Goal: Information Seeking & Learning: Learn about a topic

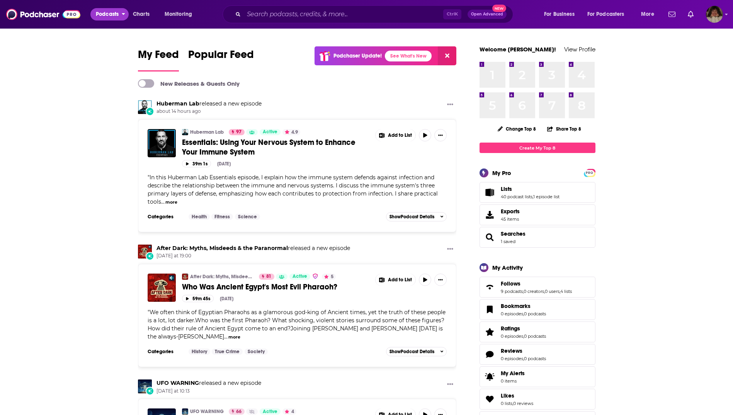
click at [97, 13] on span "Podcasts" at bounding box center [107, 14] width 23 height 11
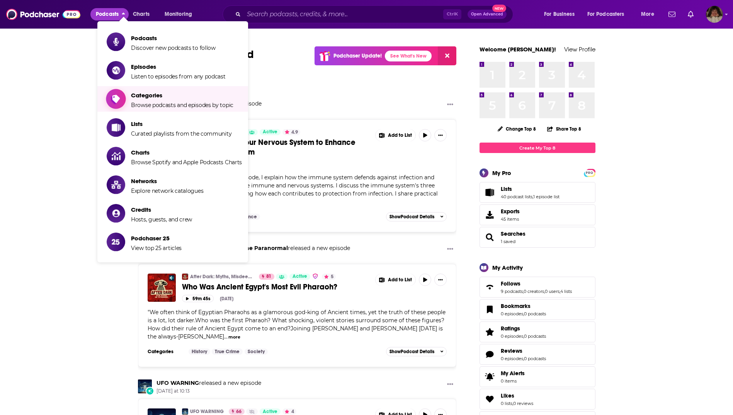
click at [138, 97] on span "Categories" at bounding box center [182, 95] width 102 height 7
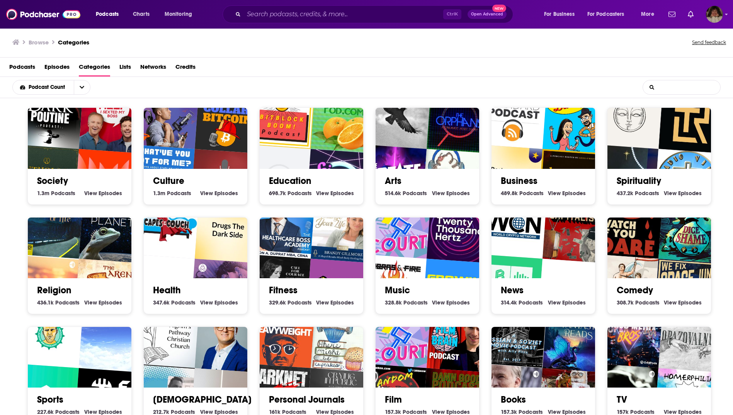
click at [655, 85] on input "List Search Input" at bounding box center [681, 87] width 77 height 14
type input "medicine"
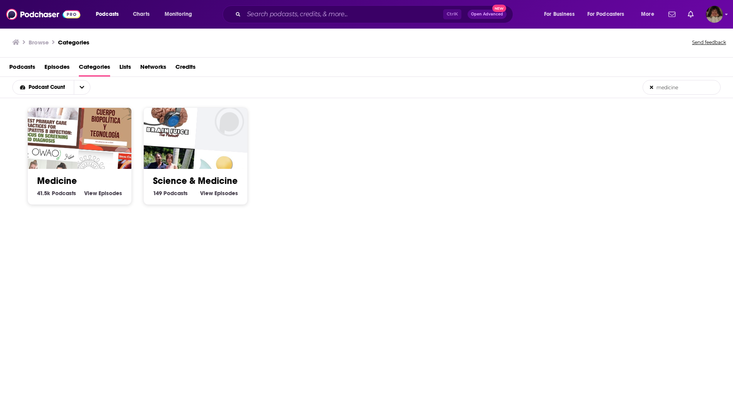
click at [99, 147] on img "Cuerpo, biopolítica y tecnología" at bounding box center [112, 120] width 66 height 66
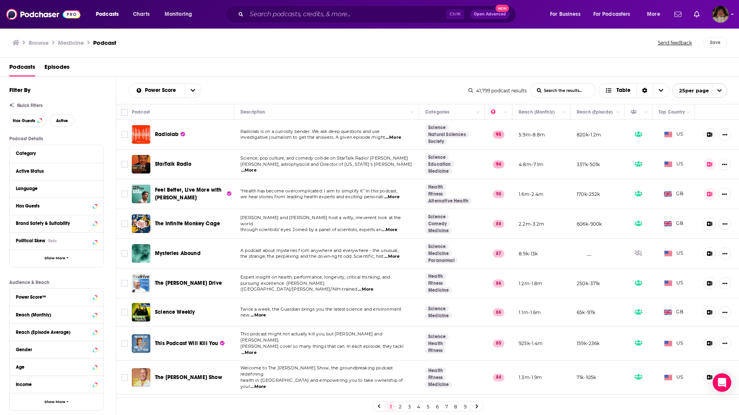
click at [397, 137] on span "...More" at bounding box center [393, 137] width 15 height 6
click at [256, 167] on span "...More" at bounding box center [248, 170] width 15 height 6
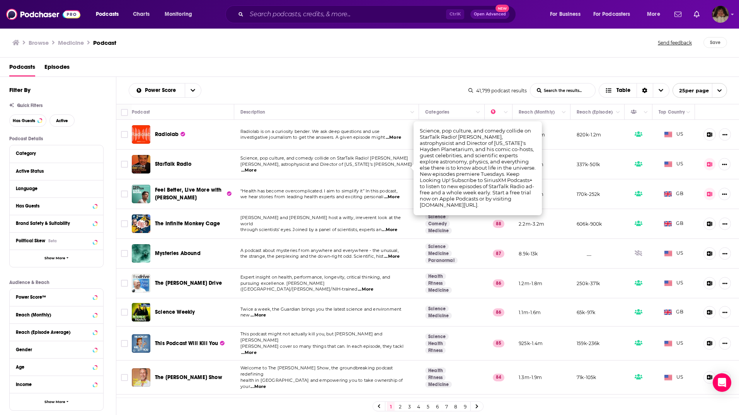
click at [397, 195] on span "...More" at bounding box center [391, 197] width 15 height 6
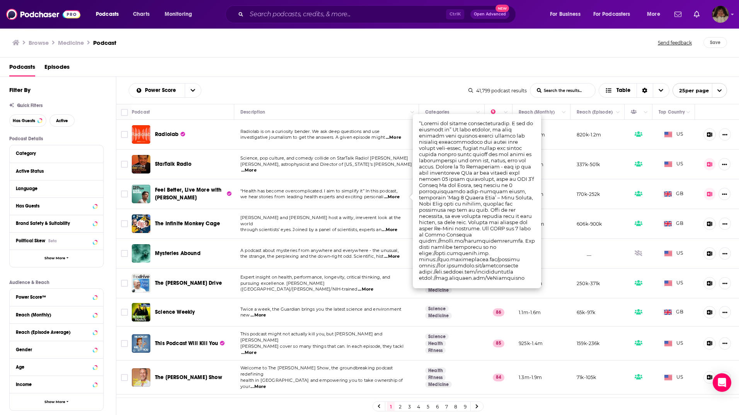
click at [373, 287] on span "...More" at bounding box center [365, 289] width 15 height 6
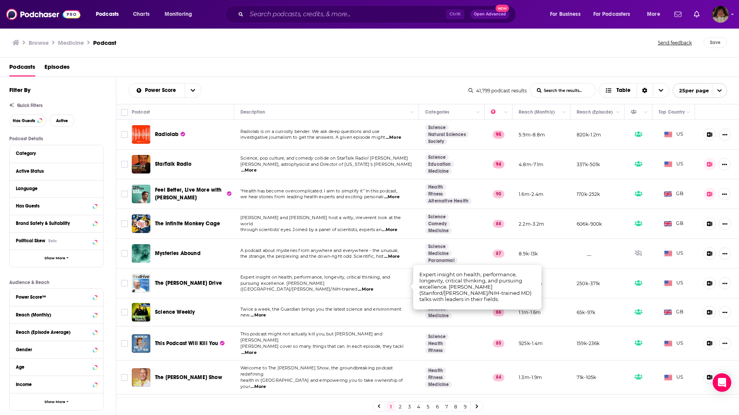
click at [261, 314] on span "...More" at bounding box center [257, 315] width 15 height 6
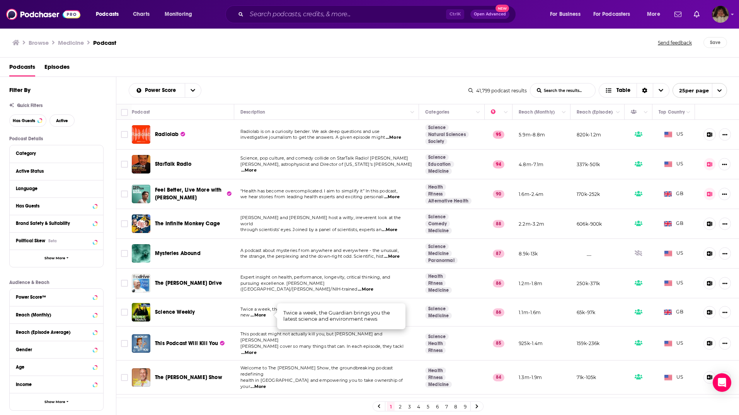
click at [256, 350] on span "...More" at bounding box center [248, 353] width 15 height 6
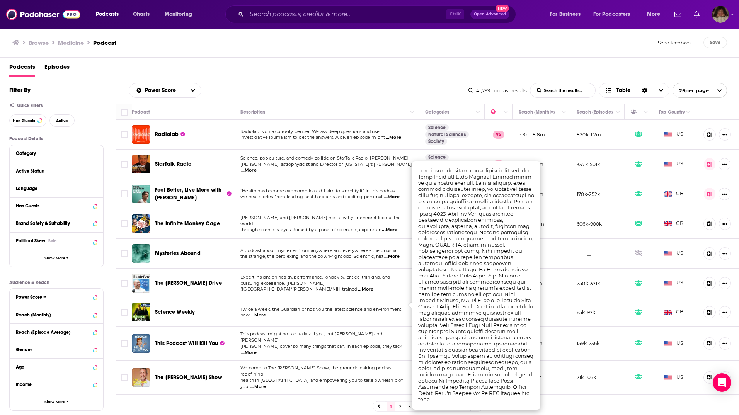
scroll to position [77, 0]
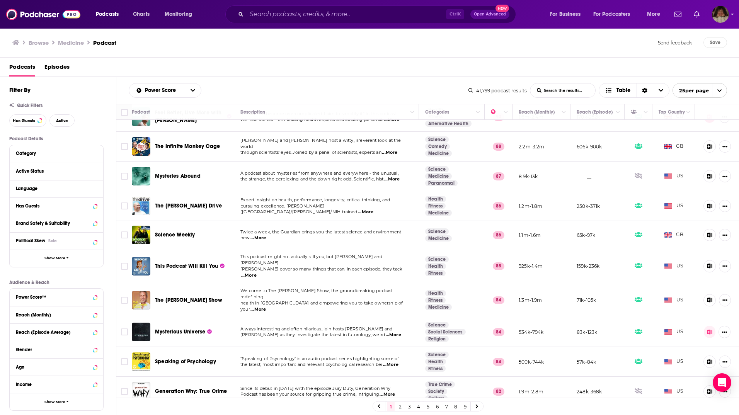
click at [266, 306] on span "...More" at bounding box center [257, 309] width 15 height 6
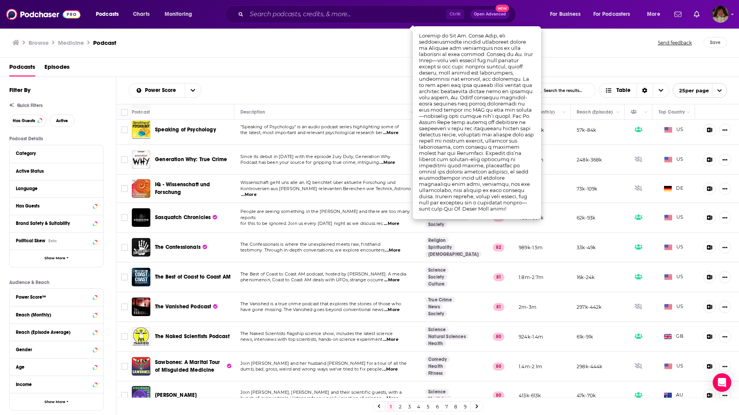
scroll to position [348, 0]
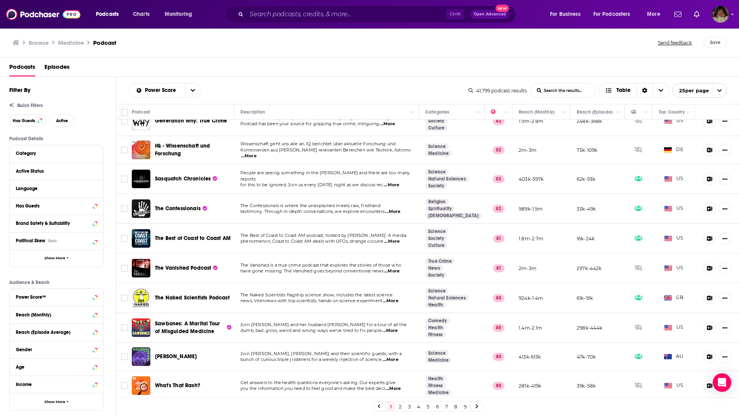
click at [394, 357] on span "...More" at bounding box center [390, 360] width 15 height 6
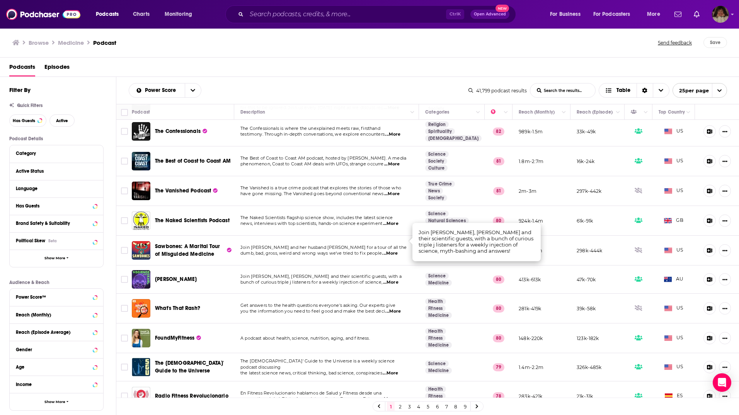
scroll to position [458, 0]
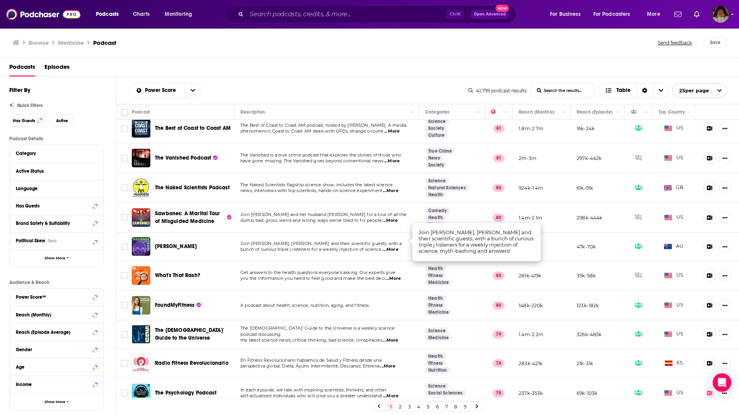
click at [401, 407] on link "2" at bounding box center [400, 406] width 8 height 9
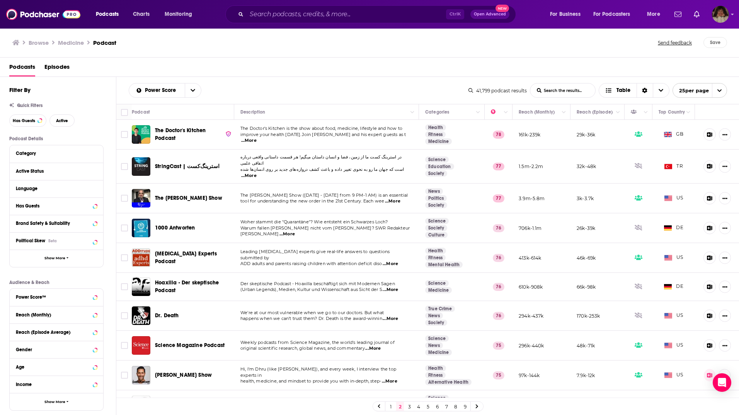
click at [256, 139] on span "...More" at bounding box center [248, 141] width 15 height 6
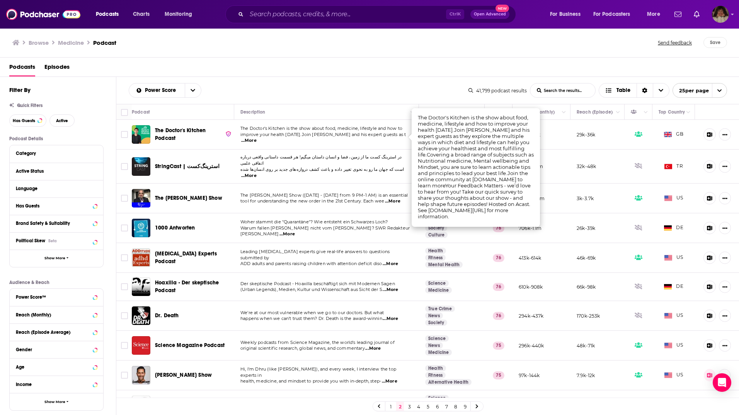
click at [367, 137] on span "improve your health [DATE].Join [PERSON_NAME] and his expert guests as t" at bounding box center [322, 134] width 165 height 5
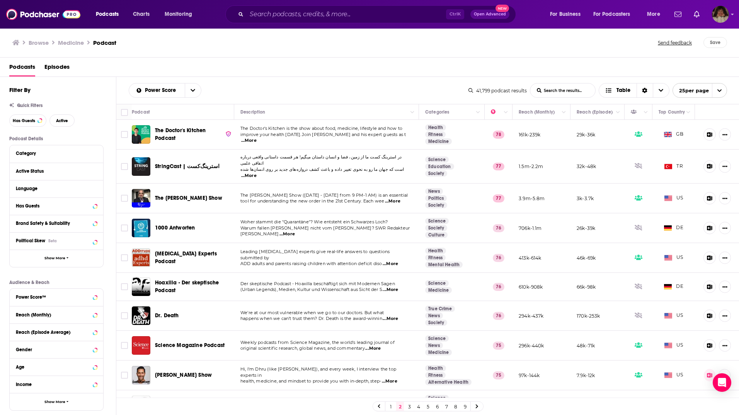
click at [398, 198] on span "...More" at bounding box center [392, 201] width 15 height 6
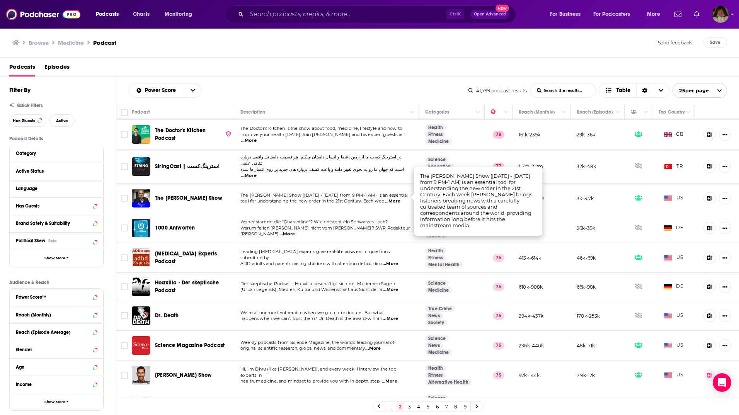
click at [374, 345] on span "...More" at bounding box center [372, 348] width 15 height 6
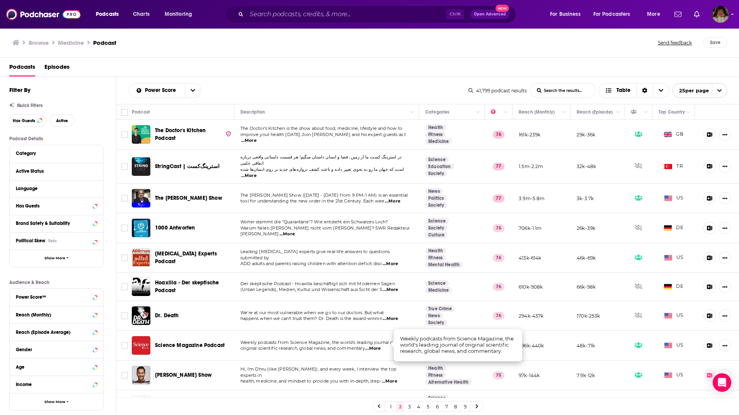
click at [392, 378] on span "...More" at bounding box center [389, 381] width 15 height 6
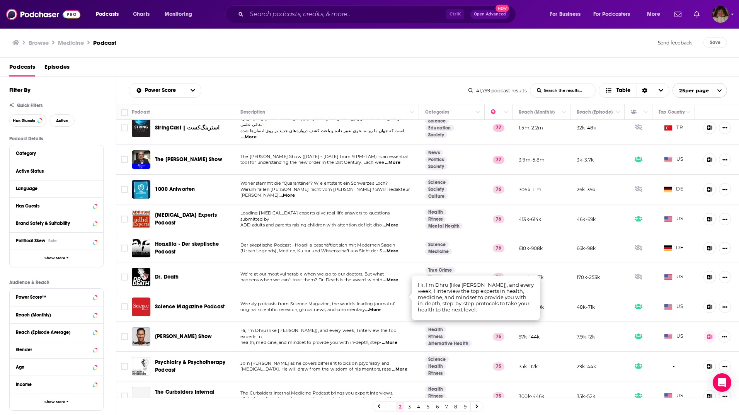
scroll to position [77, 0]
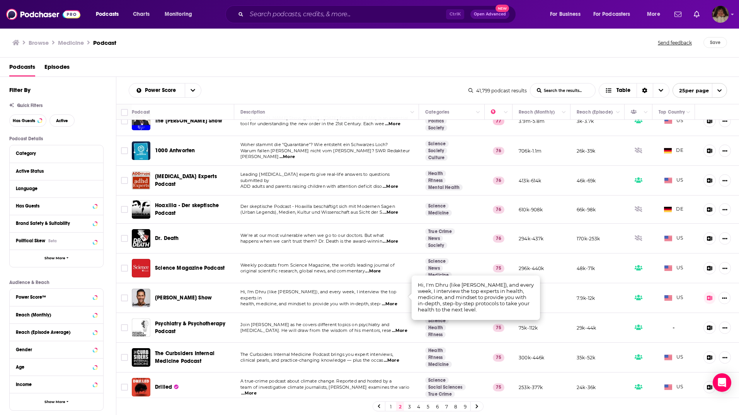
click at [398, 357] on span "...More" at bounding box center [391, 360] width 15 height 6
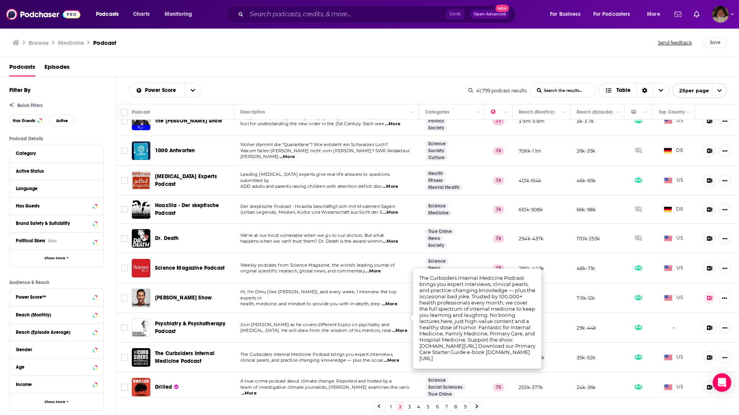
scroll to position [155, 0]
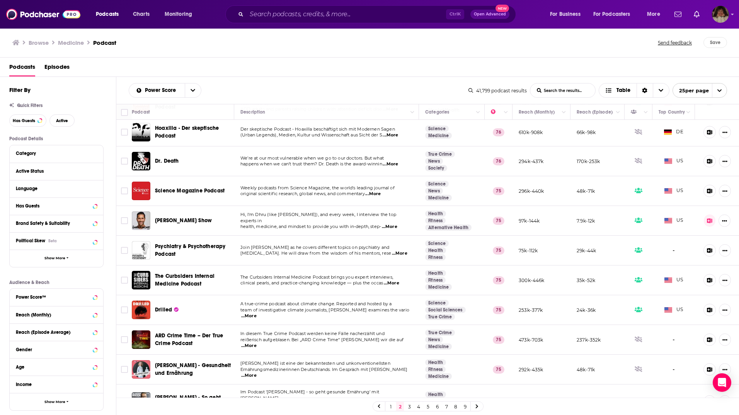
click at [351, 307] on span "team of investigative climate journalists, [PERSON_NAME] examines the vario" at bounding box center [324, 309] width 169 height 5
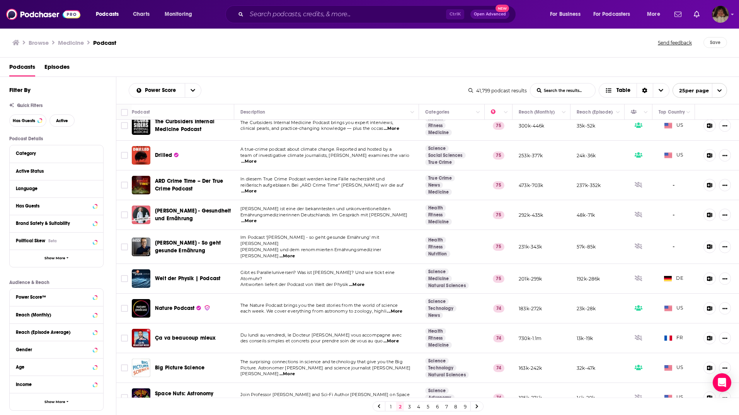
scroll to position [386, 0]
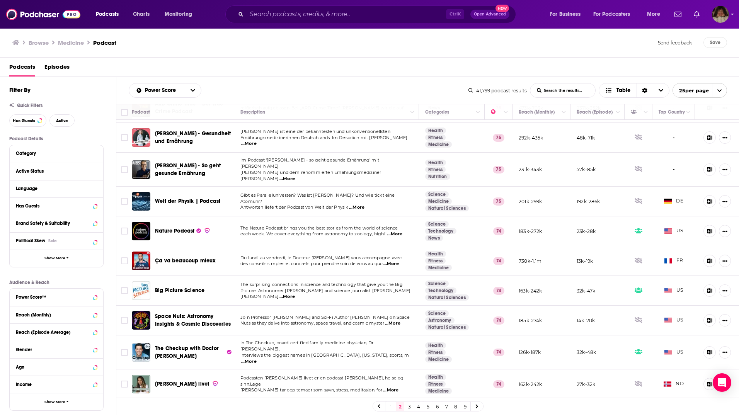
click at [256, 358] on span "...More" at bounding box center [248, 361] width 15 height 6
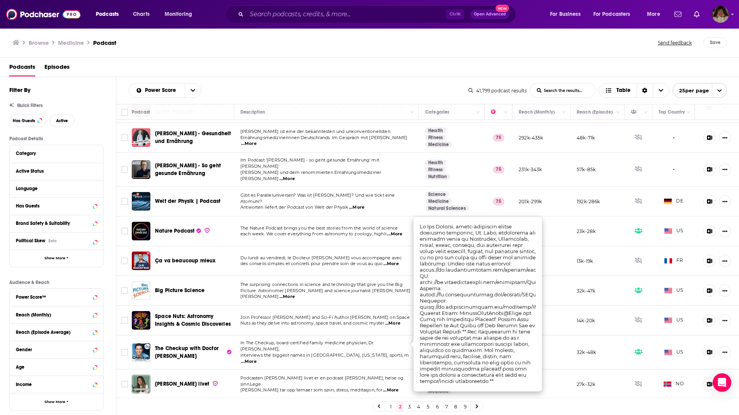
click at [380, 352] on span "interviews the biggest names in [GEOGRAPHIC_DATA], [US_STATE], sports, m" at bounding box center [324, 354] width 168 height 5
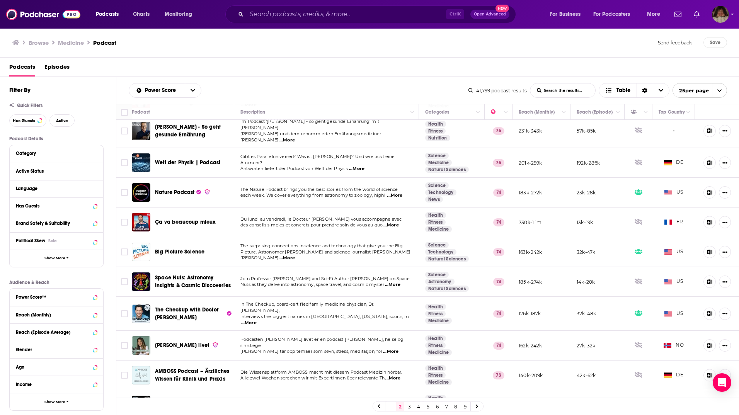
scroll to position [462, 0]
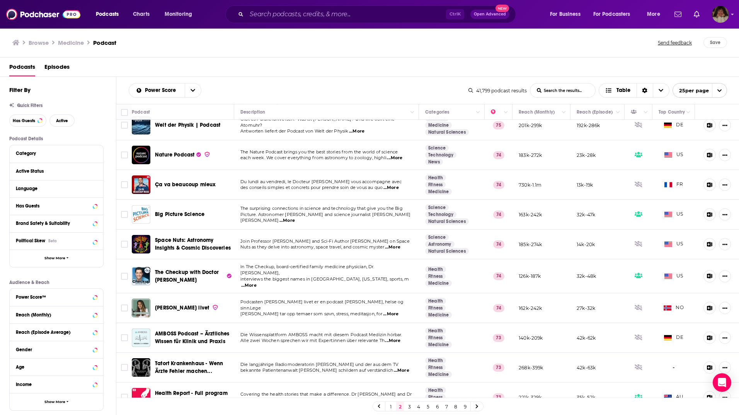
click at [396, 397] on span "...More" at bounding box center [392, 400] width 15 height 6
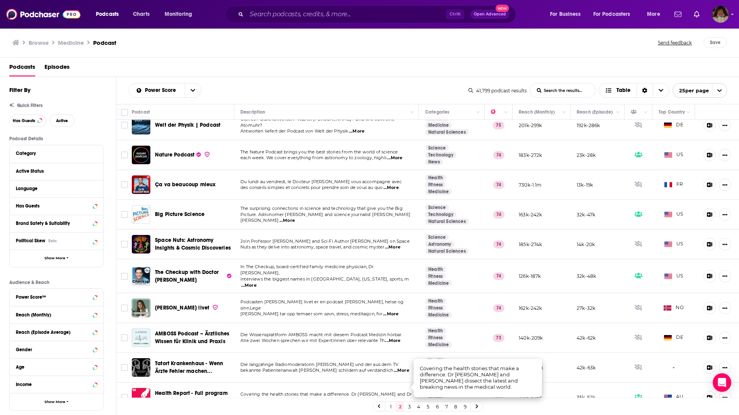
click at [345, 391] on p "Covering the health stories that make a difference. Dr [PERSON_NAME] and Dr" at bounding box center [326, 394] width 172 height 6
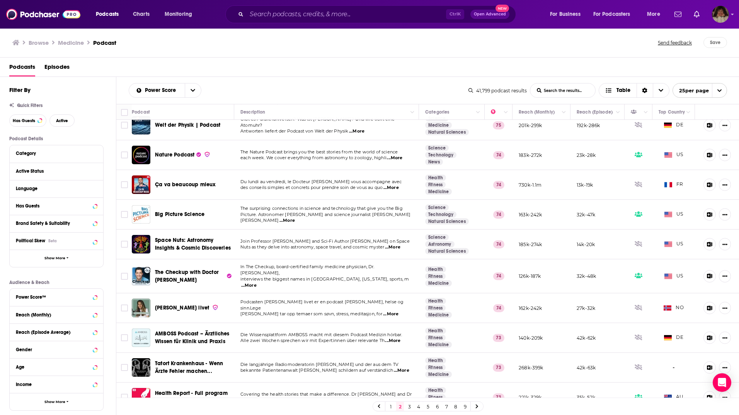
click at [407, 405] on link "3" at bounding box center [409, 406] width 8 height 9
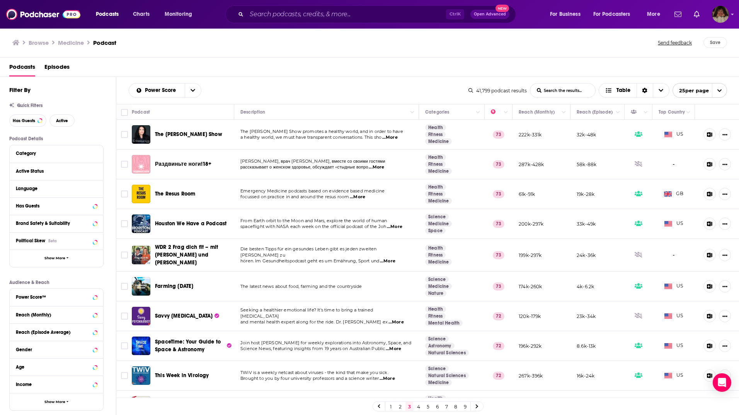
click at [394, 138] on span "...More" at bounding box center [389, 137] width 15 height 6
click at [360, 197] on span "...More" at bounding box center [357, 197] width 15 height 6
click at [397, 227] on span "...More" at bounding box center [394, 227] width 15 height 6
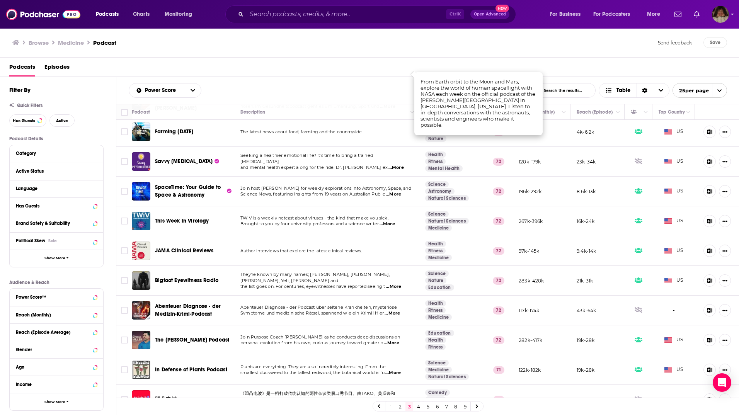
scroll to position [193, 0]
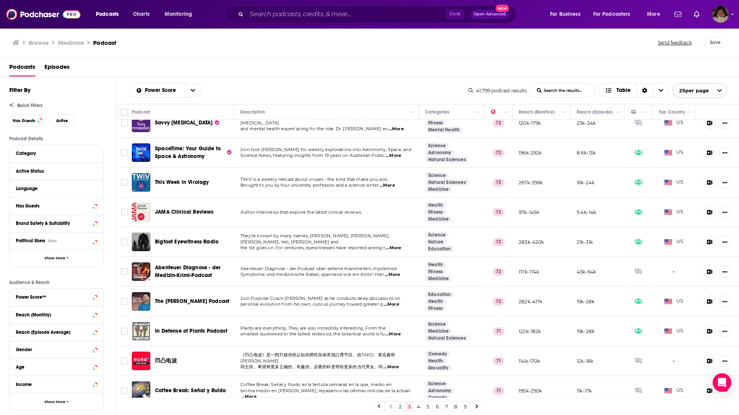
click at [393, 301] on span "...More" at bounding box center [391, 304] width 15 height 6
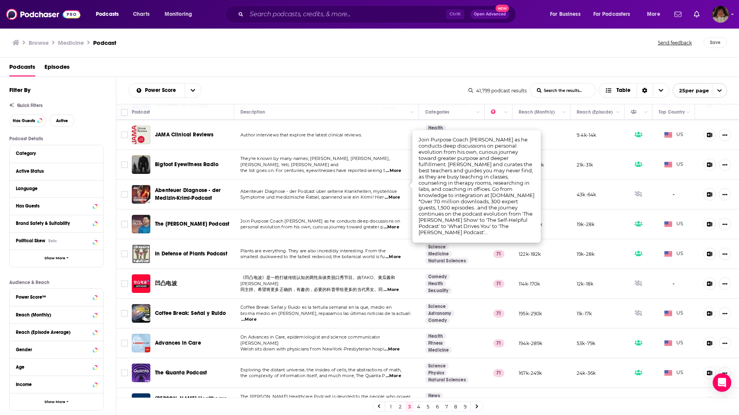
scroll to position [309, 0]
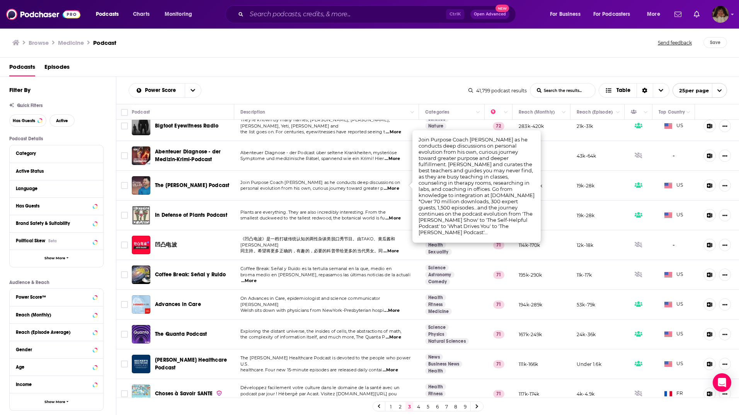
click at [396, 307] on span "...More" at bounding box center [391, 310] width 15 height 6
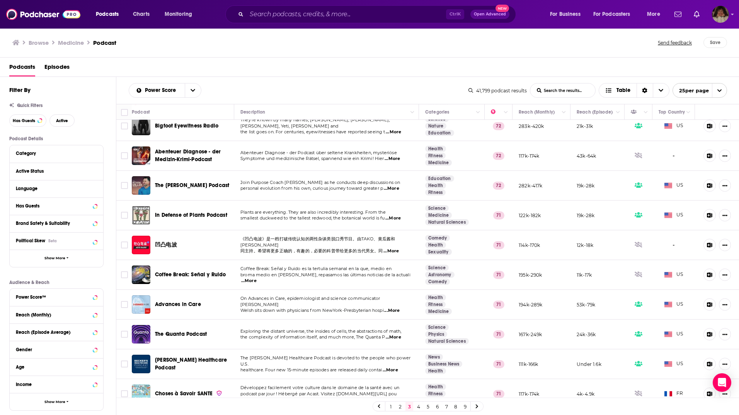
click at [396, 334] on span "...More" at bounding box center [393, 337] width 15 height 6
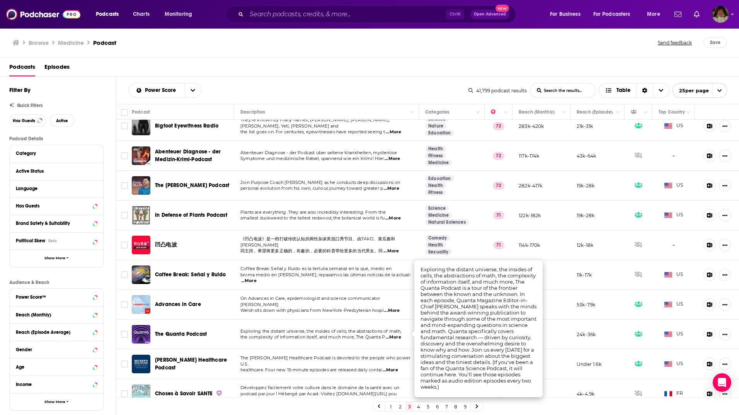
click at [368, 331] on p "Exploring the distant universe, the insides of cells, the abstractions of math," at bounding box center [326, 331] width 172 height 6
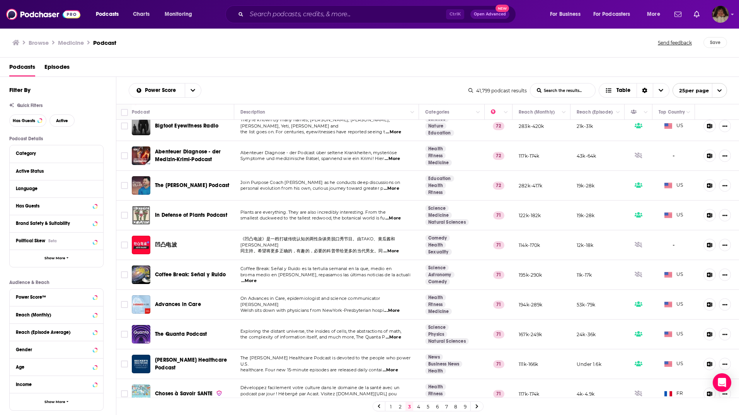
click at [393, 367] on span "...More" at bounding box center [389, 370] width 15 height 6
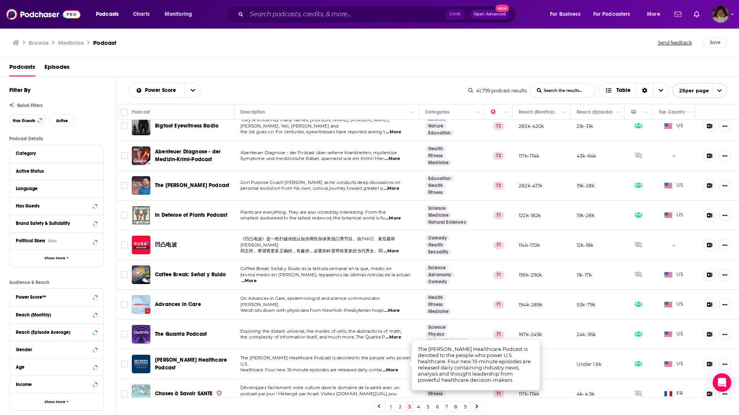
scroll to position [425, 0]
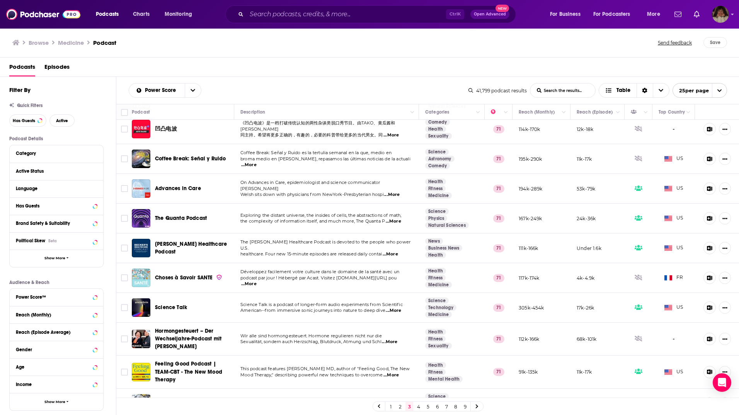
click at [398, 307] on span "...More" at bounding box center [393, 310] width 15 height 6
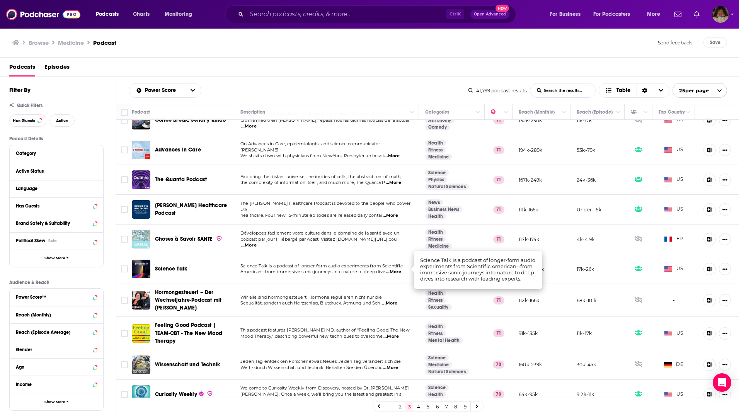
scroll to position [470, 0]
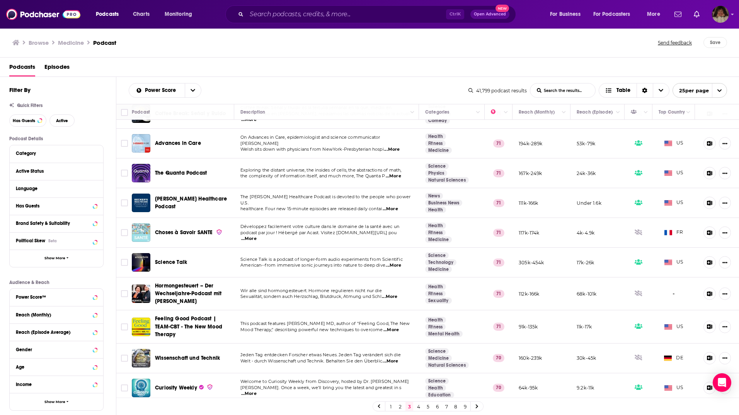
click at [256, 391] on span "...More" at bounding box center [248, 394] width 15 height 6
click at [478, 405] on icon at bounding box center [476, 406] width 3 height 5
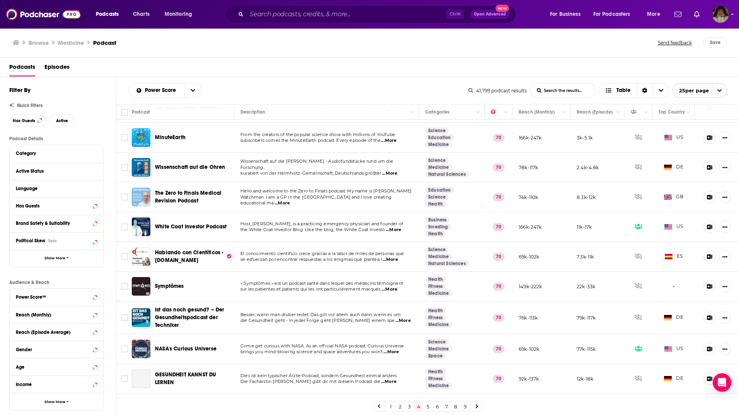
scroll to position [155, 0]
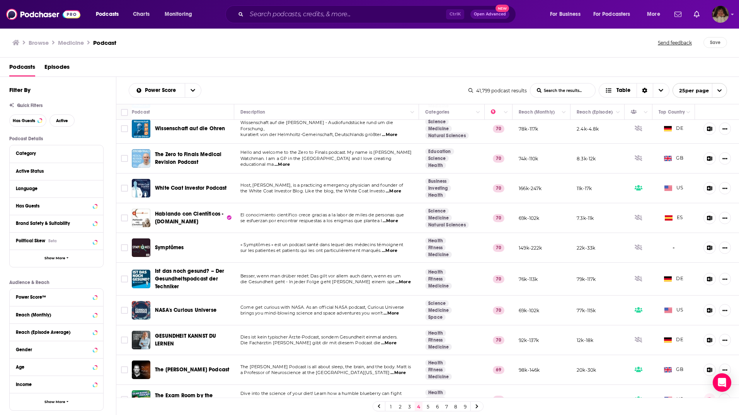
click at [394, 373] on span "...More" at bounding box center [397, 373] width 15 height 6
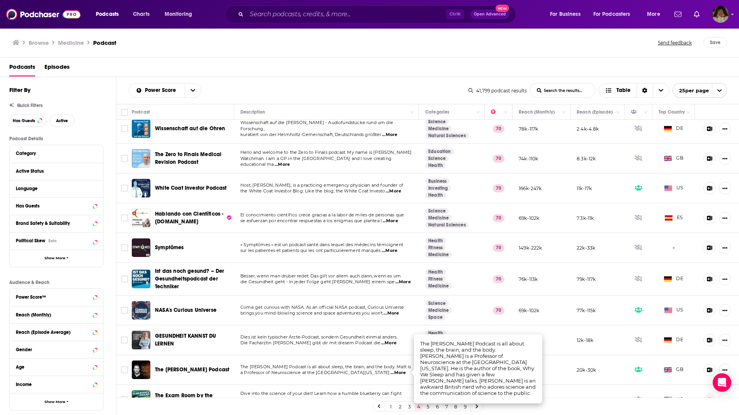
scroll to position [232, 0]
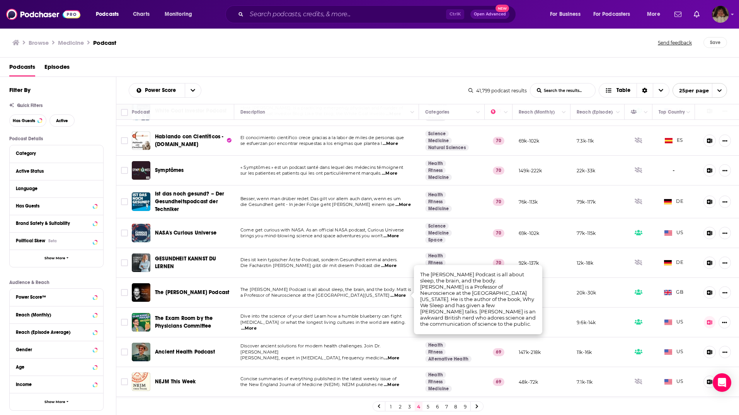
click at [256, 326] on span "...More" at bounding box center [248, 328] width 15 height 6
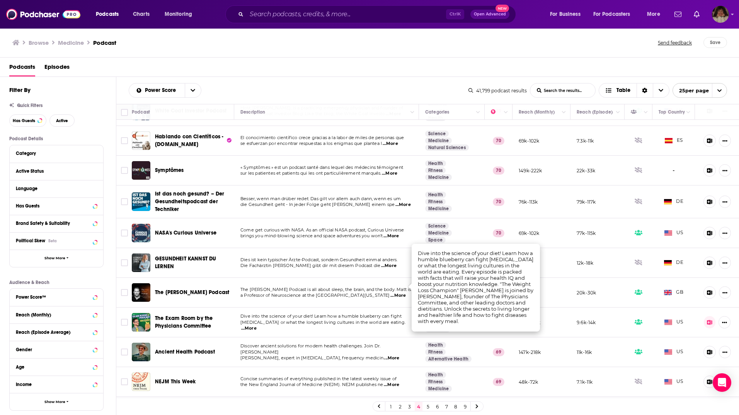
scroll to position [309, 0]
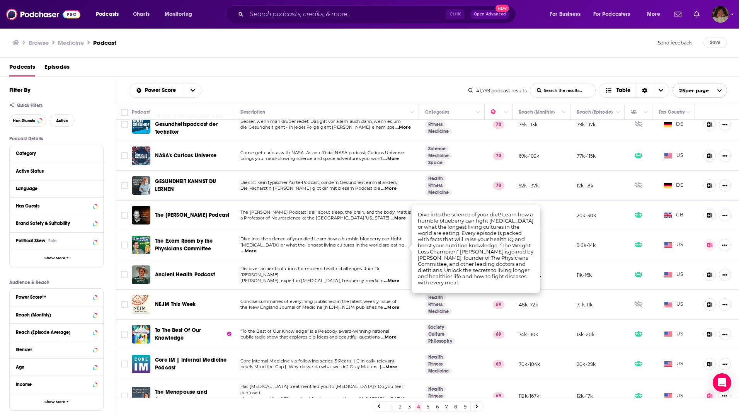
click at [394, 338] on span "...More" at bounding box center [388, 337] width 15 height 6
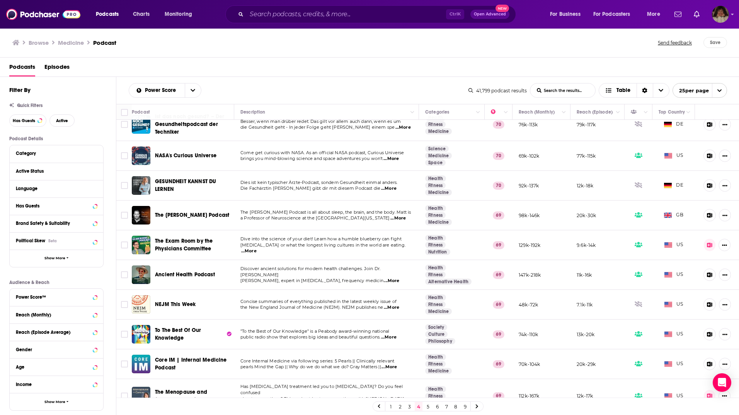
click at [395, 366] on span "...More" at bounding box center [388, 367] width 15 height 6
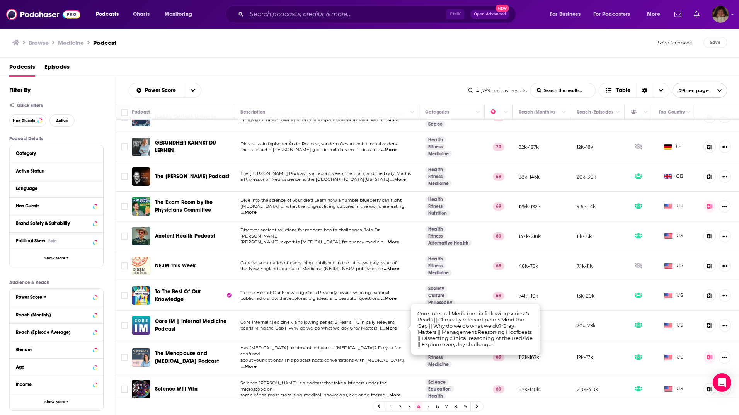
scroll to position [425, 0]
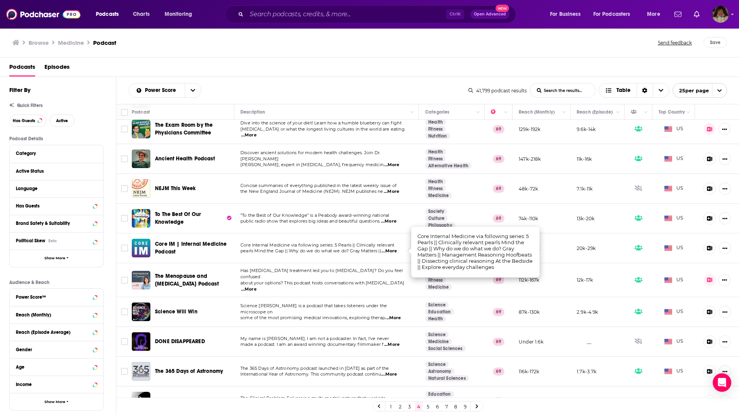
click at [396, 315] on span "...More" at bounding box center [392, 318] width 15 height 6
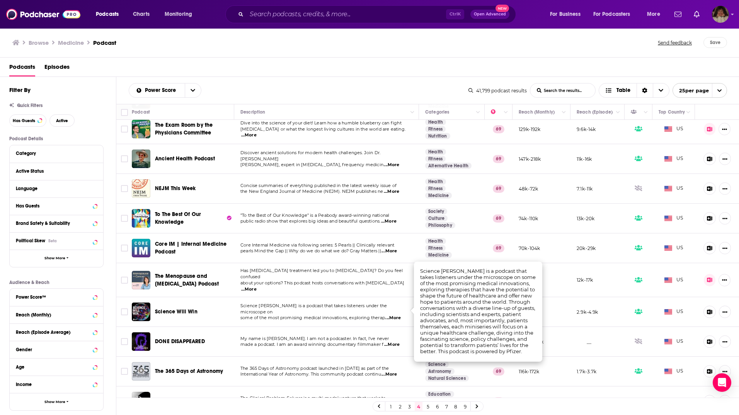
scroll to position [467, 0]
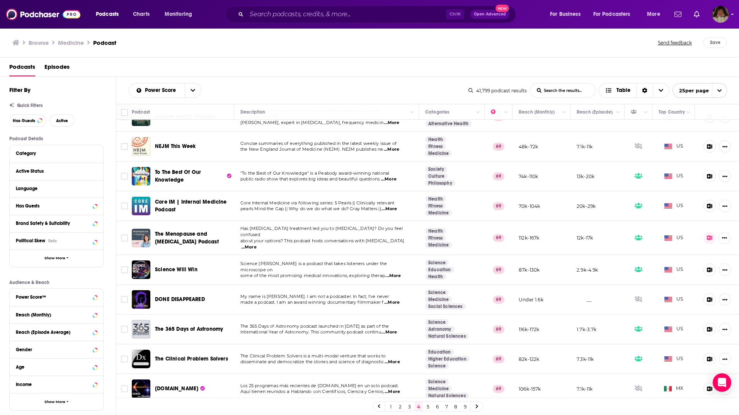
click at [398, 359] on span "...More" at bounding box center [391, 362] width 15 height 6
click at [427, 407] on link "5" at bounding box center [428, 406] width 8 height 9
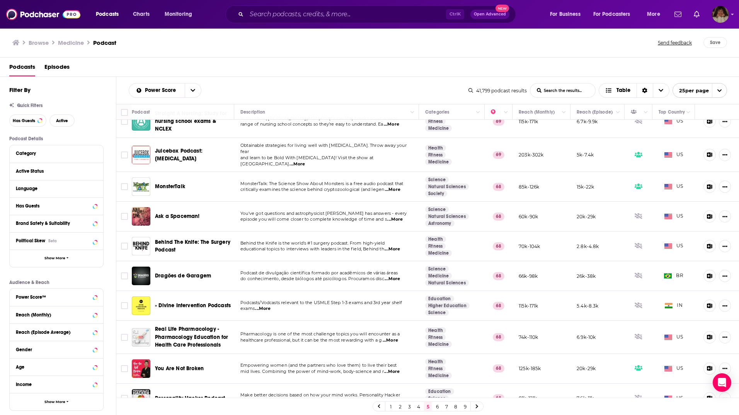
scroll to position [116, 0]
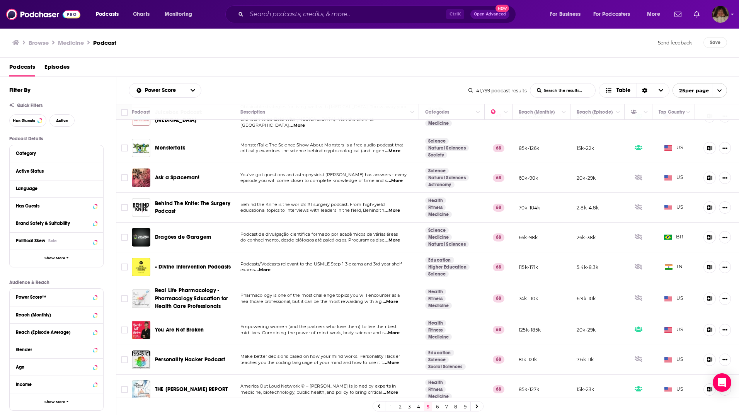
click at [396, 389] on span "...More" at bounding box center [389, 392] width 15 height 6
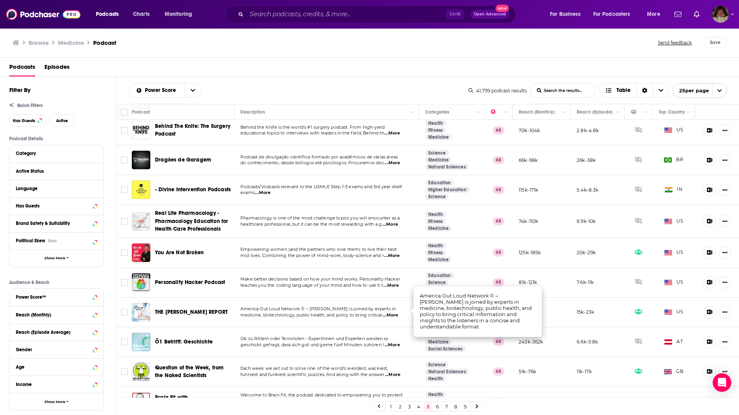
scroll to position [232, 0]
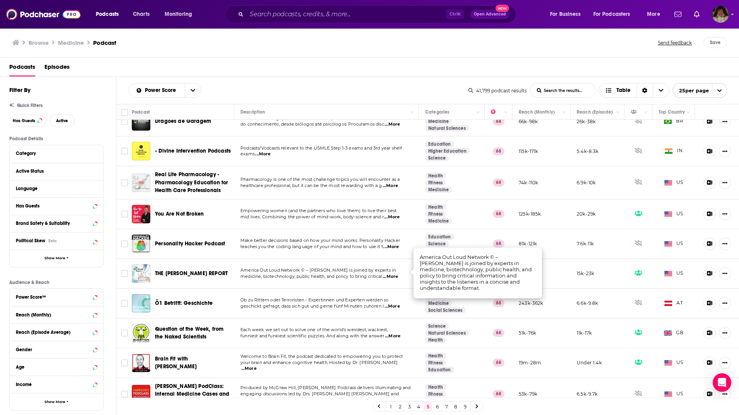
click at [256, 365] on span "...More" at bounding box center [248, 368] width 15 height 6
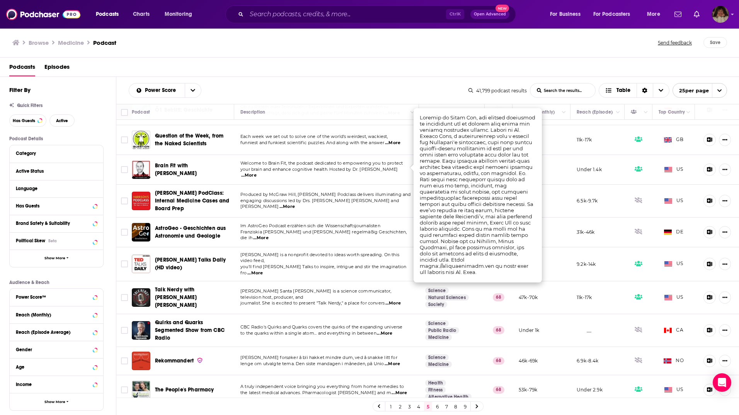
scroll to position [476, 0]
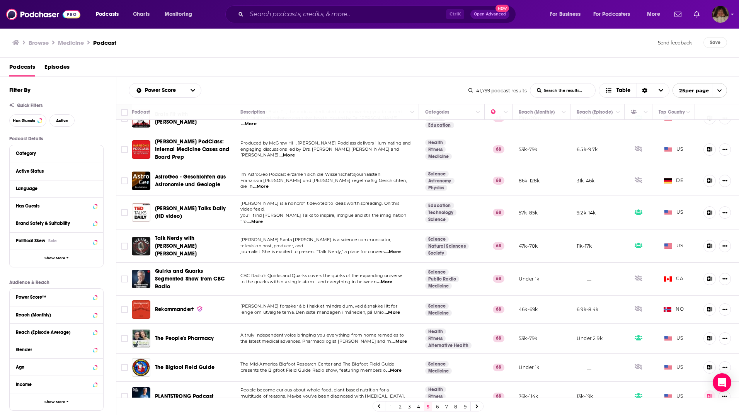
click at [391, 338] on span "...More" at bounding box center [398, 341] width 15 height 6
click at [361, 393] on span "multitude of reasons. Maybe you’ve been diagnosed with [MEDICAL_DATA]," at bounding box center [322, 395] width 164 height 5
click at [436, 406] on link "6" at bounding box center [437, 406] width 8 height 9
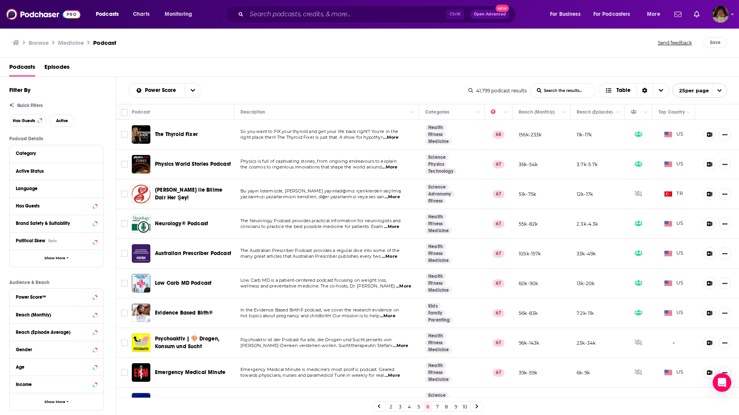
click at [399, 227] on span "...More" at bounding box center [391, 227] width 15 height 6
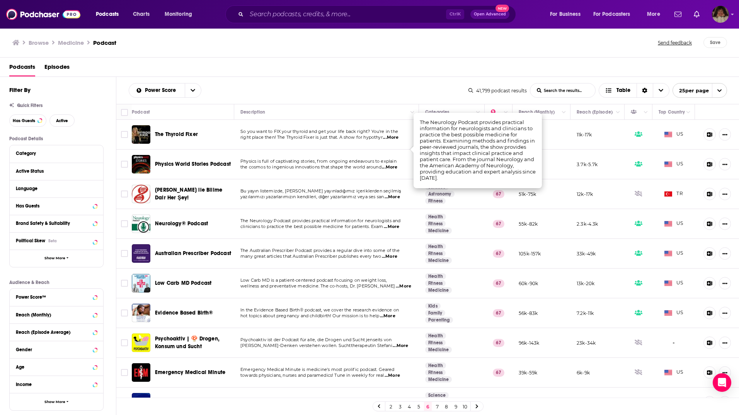
scroll to position [77, 0]
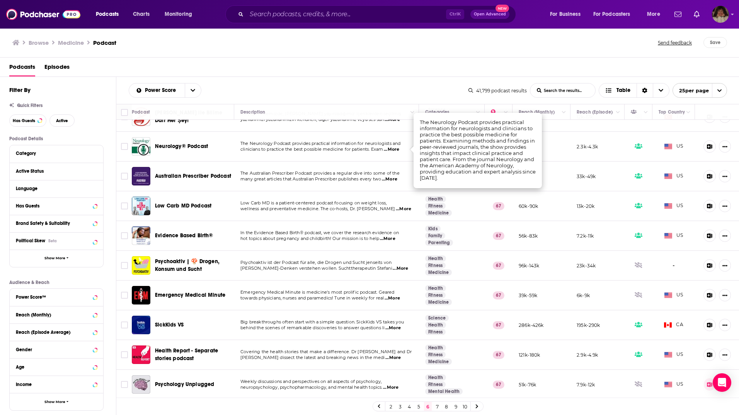
click at [395, 358] on span "...More" at bounding box center [392, 358] width 15 height 6
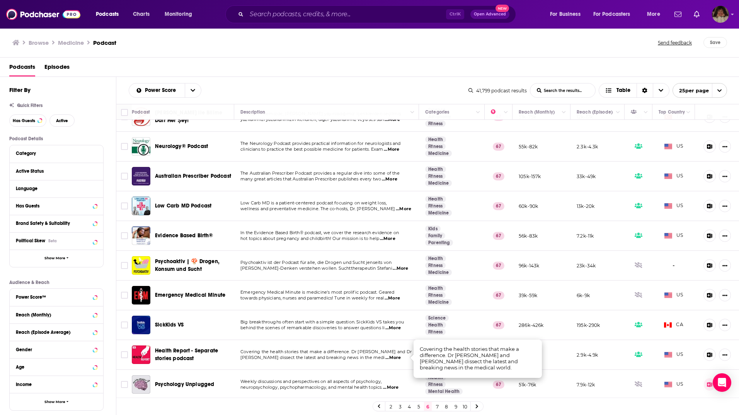
click at [436, 407] on link "7" at bounding box center [437, 406] width 8 height 9
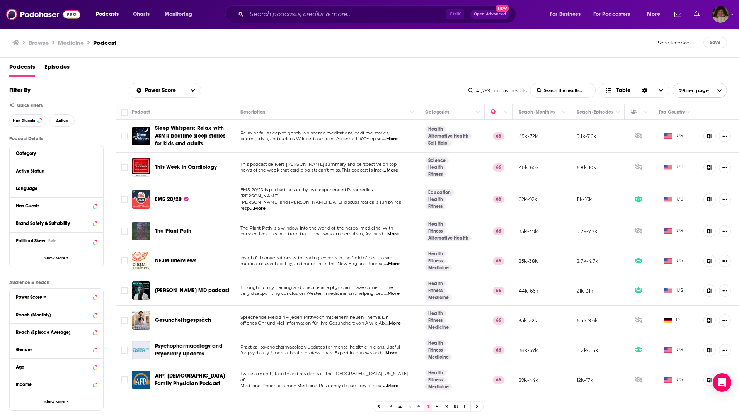
click at [396, 261] on span "...More" at bounding box center [391, 264] width 15 height 6
click at [394, 290] on span "...More" at bounding box center [391, 293] width 15 height 6
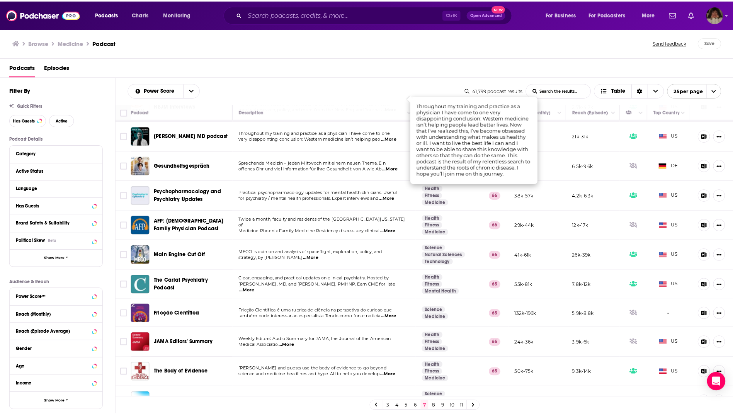
scroll to position [232, 0]
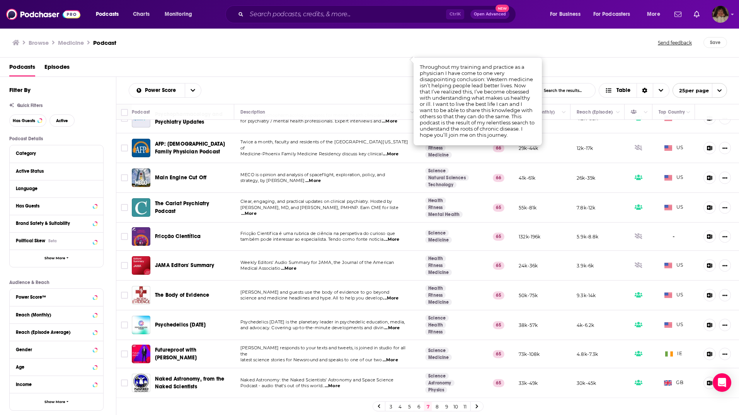
click at [394, 295] on span "...More" at bounding box center [390, 298] width 15 height 6
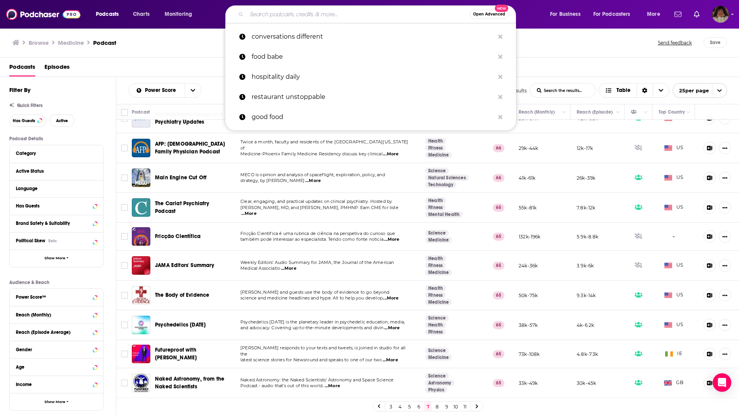
click at [302, 16] on input "Search podcasts, credits, & more..." at bounding box center [357, 14] width 223 height 12
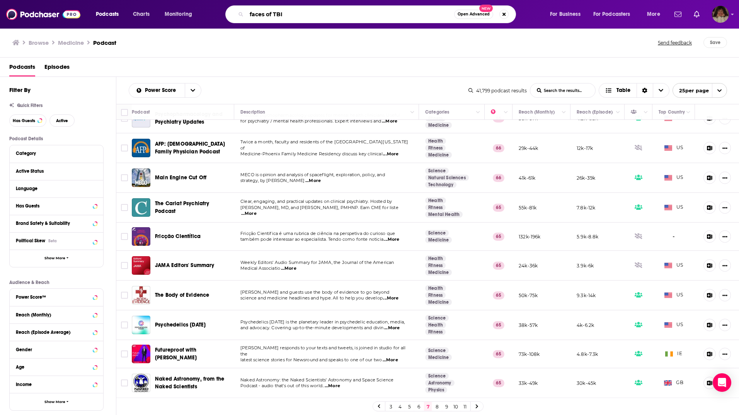
type input "faces of TBI"
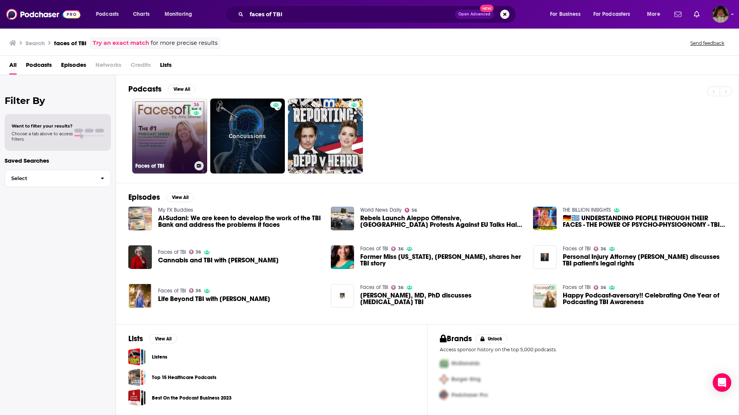
click at [185, 130] on link "36 Faces of TBI" at bounding box center [169, 136] width 75 height 75
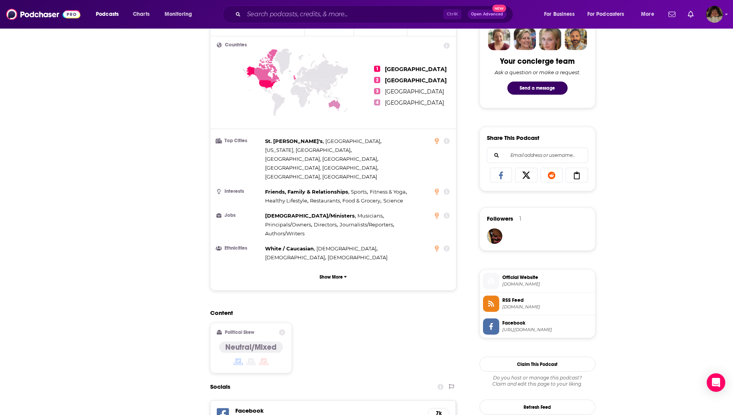
scroll to position [77, 0]
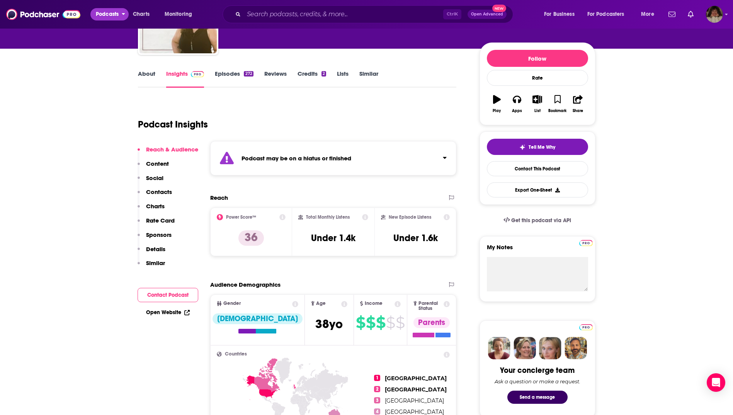
click at [111, 10] on span "Podcasts" at bounding box center [107, 14] width 23 height 11
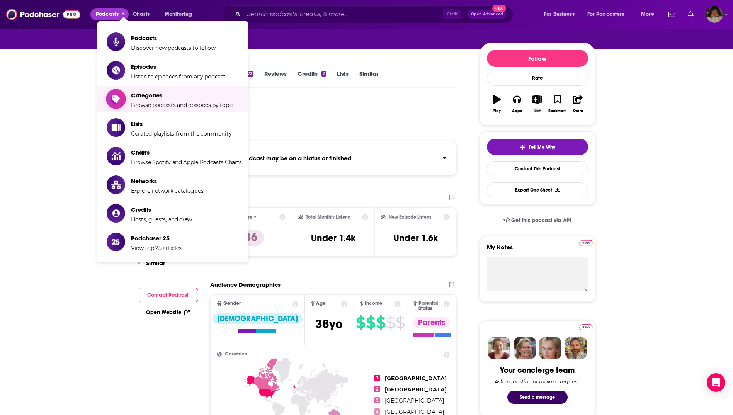
click at [143, 95] on span "Categories" at bounding box center [182, 95] width 102 height 7
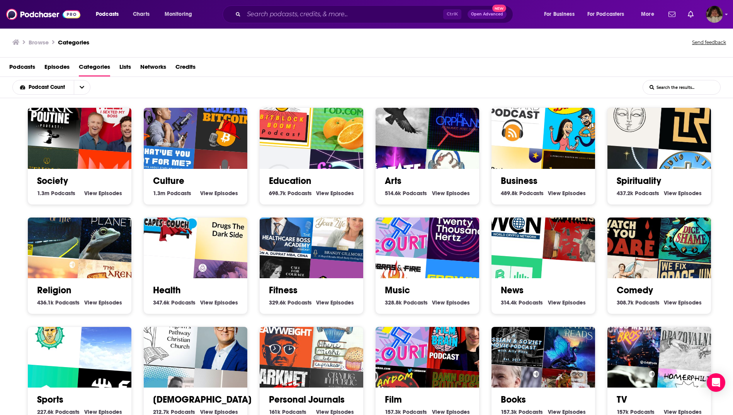
click at [672, 87] on input "List Search Input" at bounding box center [681, 87] width 77 height 14
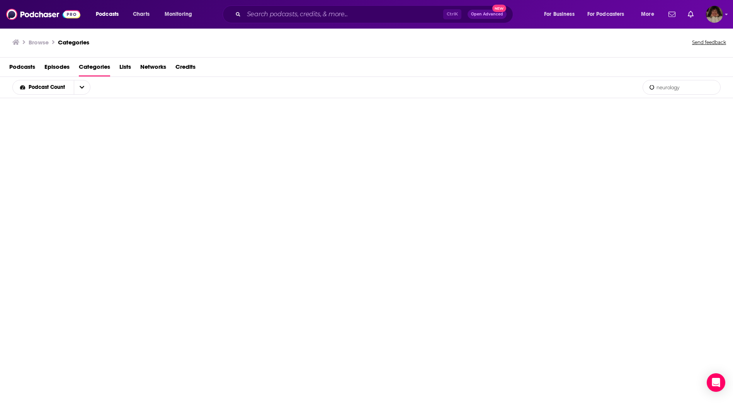
type input "neurology"
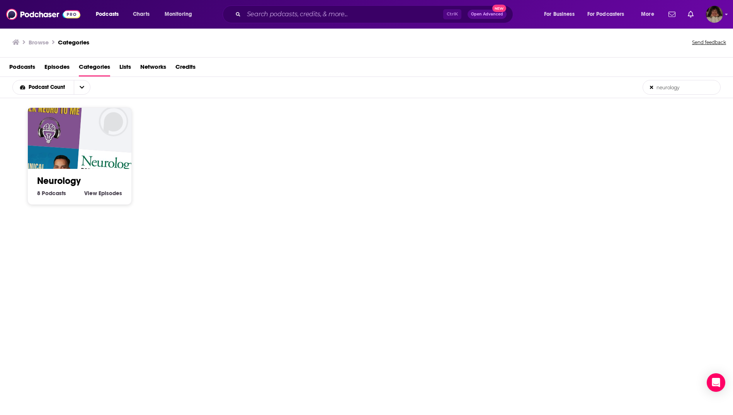
click at [42, 141] on img "Talk Neuro to Me" at bounding box center [50, 116] width 66 height 66
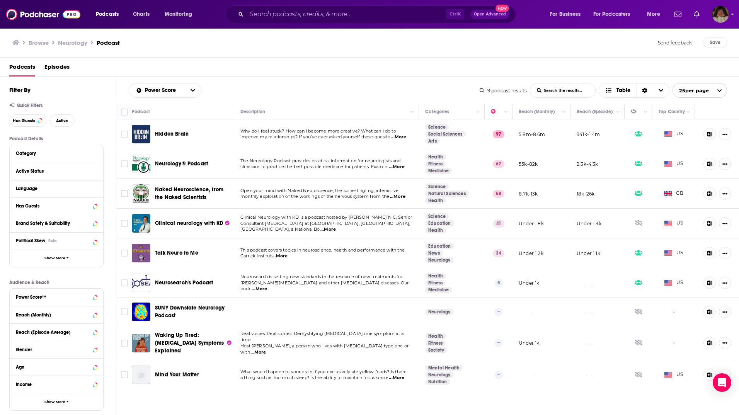
click at [402, 138] on span "...More" at bounding box center [398, 137] width 15 height 6
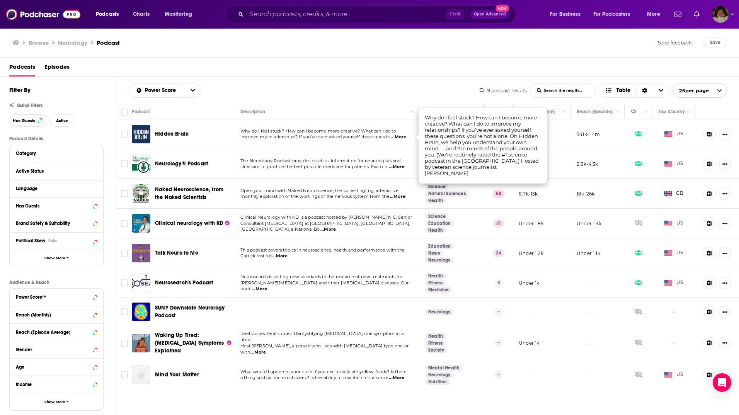
click at [403, 169] on span "...More" at bounding box center [396, 167] width 15 height 6
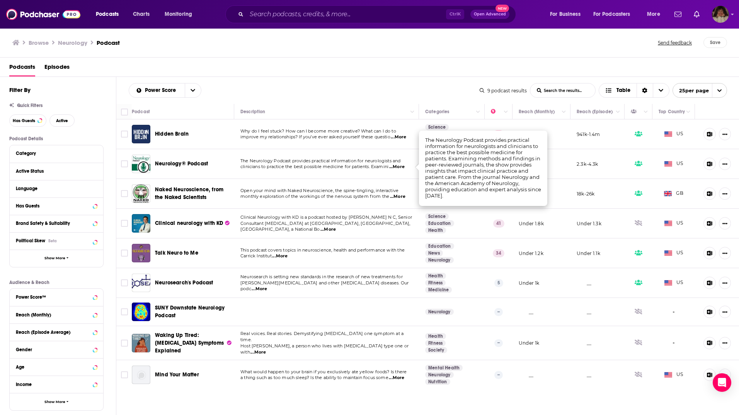
click at [399, 195] on span "...More" at bounding box center [397, 197] width 15 height 6
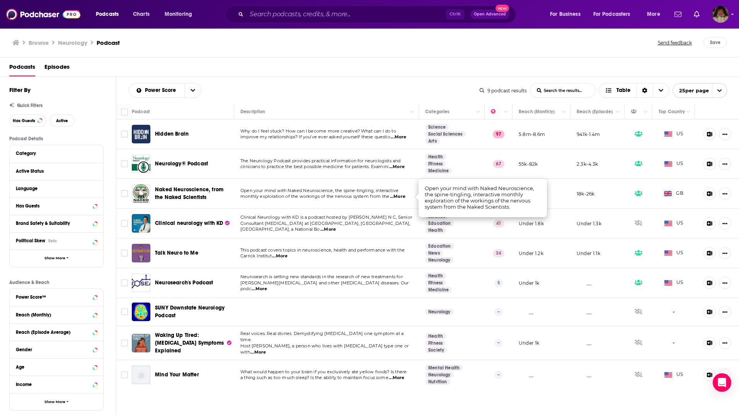
click at [279, 255] on span "...More" at bounding box center [279, 256] width 15 height 6
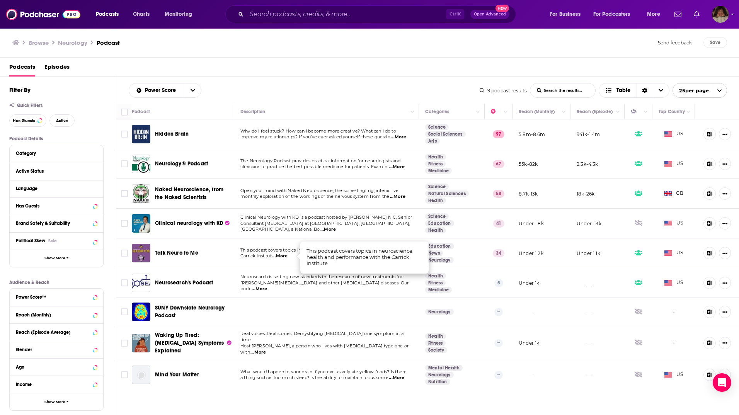
click at [267, 287] on span "...More" at bounding box center [258, 289] width 15 height 6
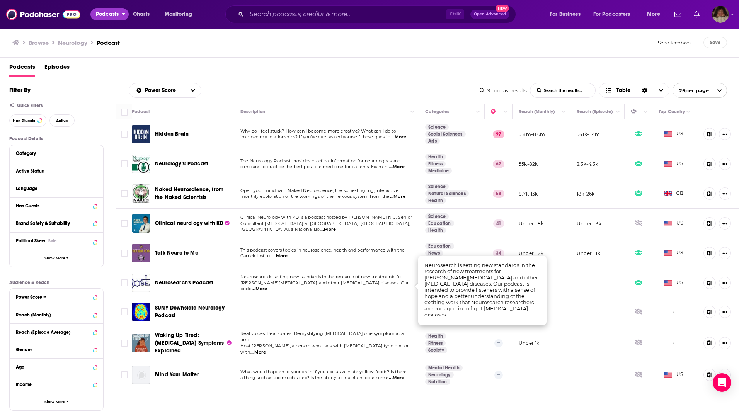
click at [100, 15] on span "Podcasts" at bounding box center [107, 14] width 23 height 11
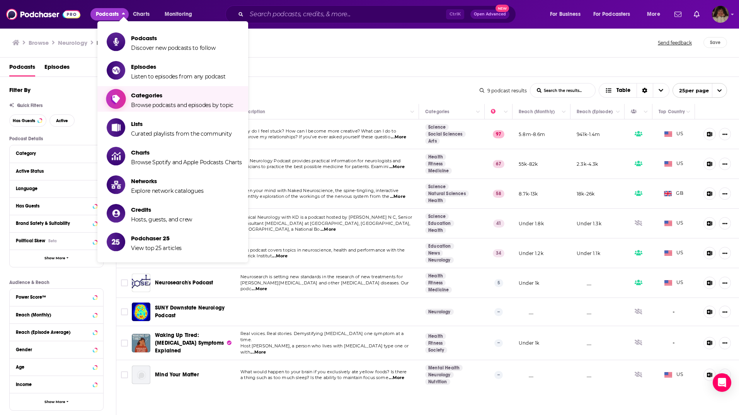
click at [144, 102] on span "Browse podcasts and episodes by topic" at bounding box center [182, 105] width 102 height 7
